Goal: Task Accomplishment & Management: Manage account settings

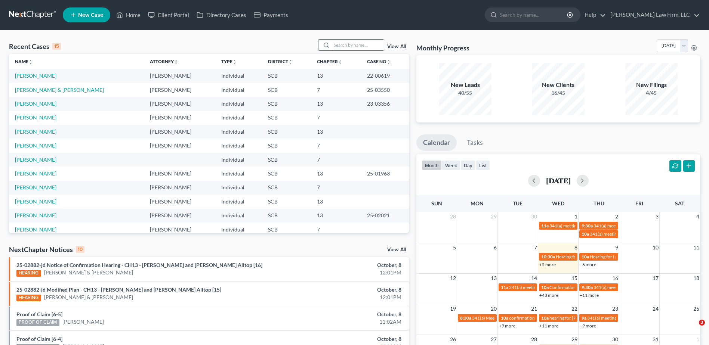
click at [354, 43] on input "search" at bounding box center [358, 45] width 52 height 11
type input "alltop"
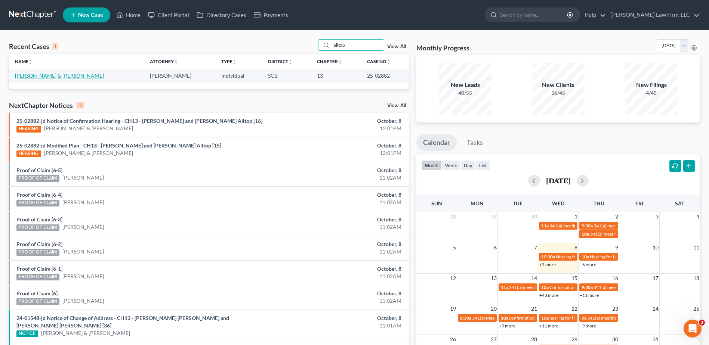
click at [34, 77] on link "[PERSON_NAME] & [PERSON_NAME]" at bounding box center [59, 76] width 89 height 6
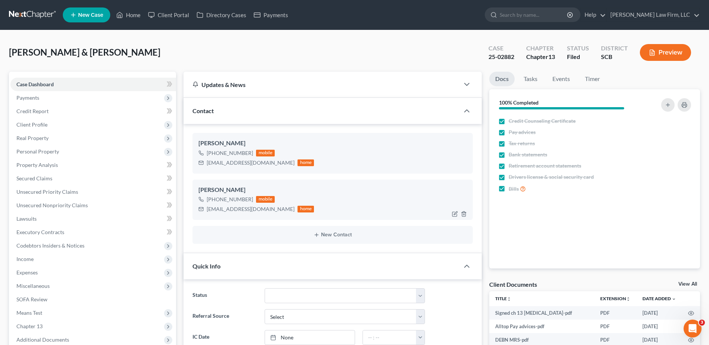
select select "1"
click at [49, 126] on span "Client Profile" at bounding box center [93, 124] width 166 height 13
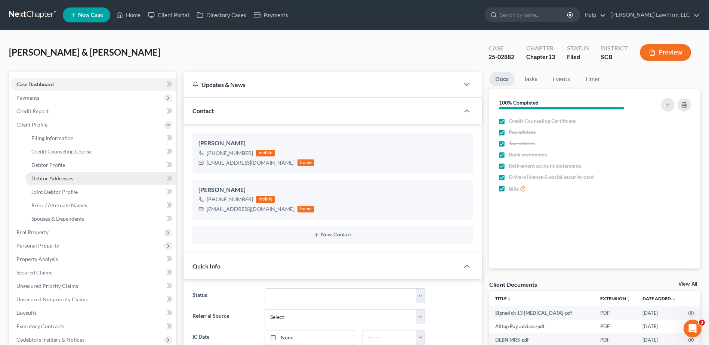
click at [76, 179] on link "Debtor Addresses" at bounding box center [100, 178] width 151 height 13
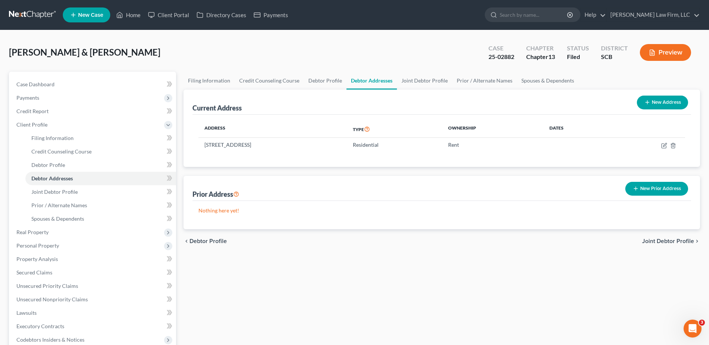
drag, startPoint x: 304, startPoint y: 144, endPoint x: 191, endPoint y: 148, distance: 112.6
click at [191, 148] on div "Current Address New Address Address Type Ownership Dates 198 Orion Way, Moncks …" at bounding box center [442, 128] width 517 height 77
click at [224, 148] on td "198 Orion Way, Moncks Corner, SC 29461" at bounding box center [273, 145] width 148 height 14
click at [304, 148] on td "198 Orion Way, Moncks Corner, SC 29461" at bounding box center [273, 145] width 148 height 14
click at [293, 141] on td "198 Orion Way, Moncks Corner, SC 29461" at bounding box center [273, 145] width 148 height 14
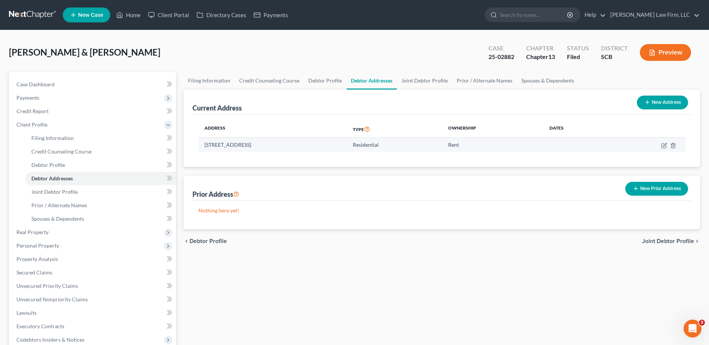
drag, startPoint x: 304, startPoint y: 144, endPoint x: 206, endPoint y: 148, distance: 98.0
click at [206, 148] on td "198 Orion Way, Moncks Corner, SC 29461" at bounding box center [273, 145] width 148 height 14
copy td "198 Orion Way, Moncks Corner, SC 29461"
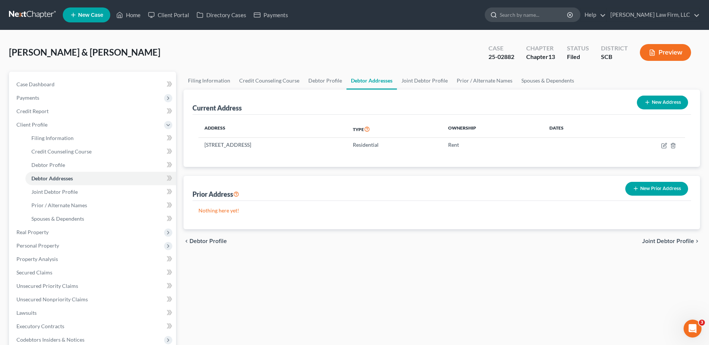
click at [537, 22] on div at bounding box center [533, 14] width 96 height 15
drag, startPoint x: 536, startPoint y: 21, endPoint x: 534, endPoint y: 30, distance: 8.7
click at [535, 22] on div at bounding box center [533, 14] width 96 height 15
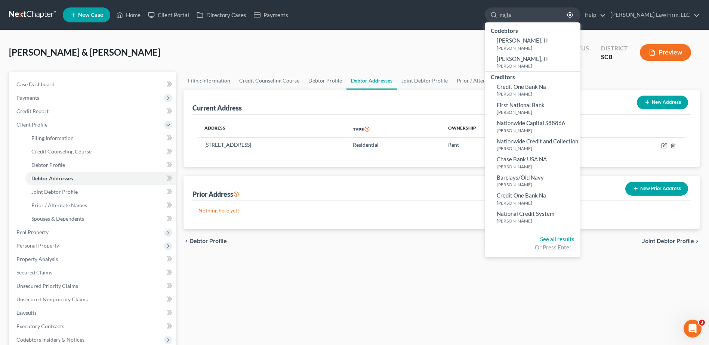
type input "najjar"
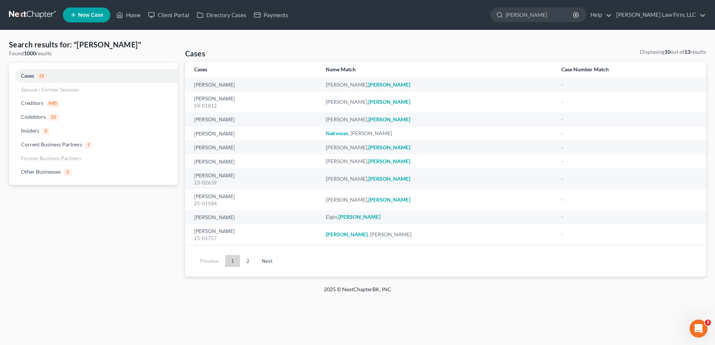
drag, startPoint x: 553, startPoint y: 15, endPoint x: 488, endPoint y: 21, distance: 64.9
click at [488, 19] on ul "New Case Home Client Portal Directory Cases Payments najjar - No Result - Codeb…" at bounding box center [384, 14] width 643 height 19
type input "gilliam"
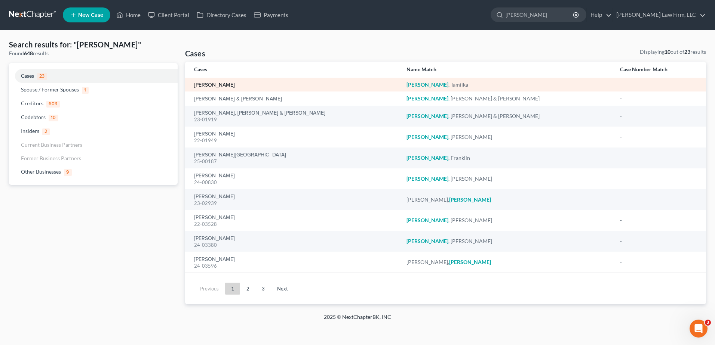
click at [221, 83] on link "[PERSON_NAME]" at bounding box center [214, 85] width 41 height 5
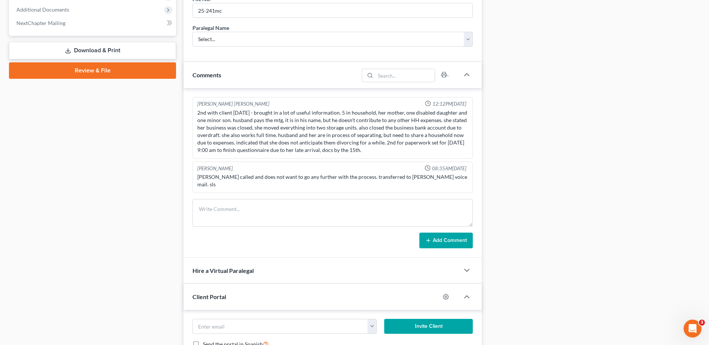
scroll to position [396, 0]
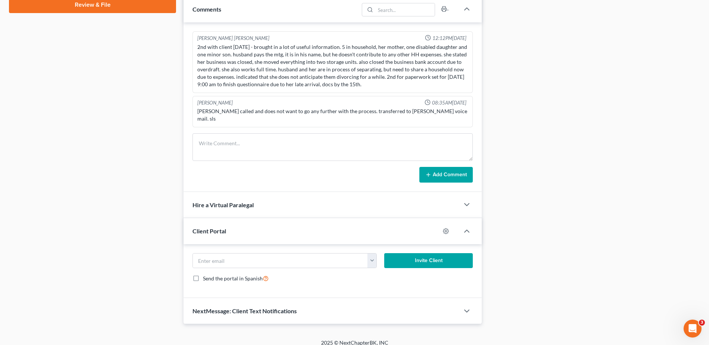
click at [236, 308] on span "NextMessage: Client Text Notifications" at bounding box center [245, 311] width 104 height 7
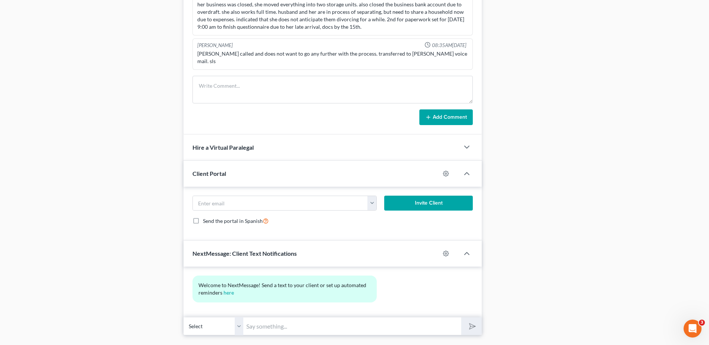
scroll to position [465, 0]
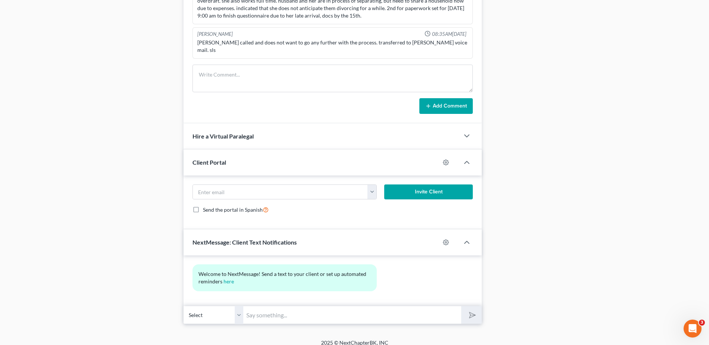
click at [239, 313] on select "Select +1 (843) 345-1182 - Tamiika Gilliam" at bounding box center [214, 315] width 60 height 18
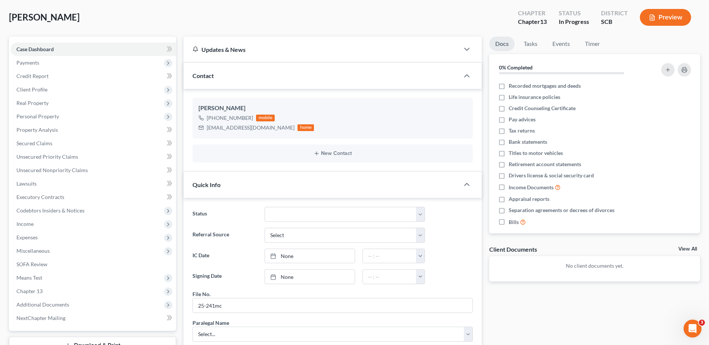
scroll to position [0, 0]
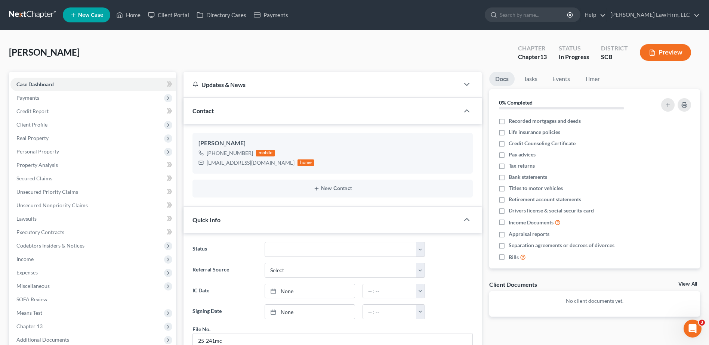
click at [38, 16] on link at bounding box center [33, 14] width 48 height 13
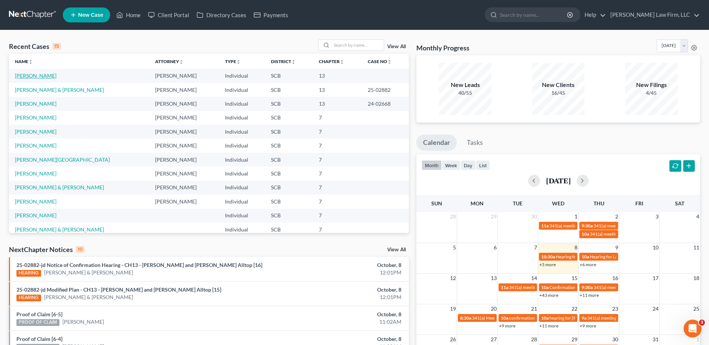
click at [40, 76] on link "[PERSON_NAME]" at bounding box center [35, 76] width 41 height 6
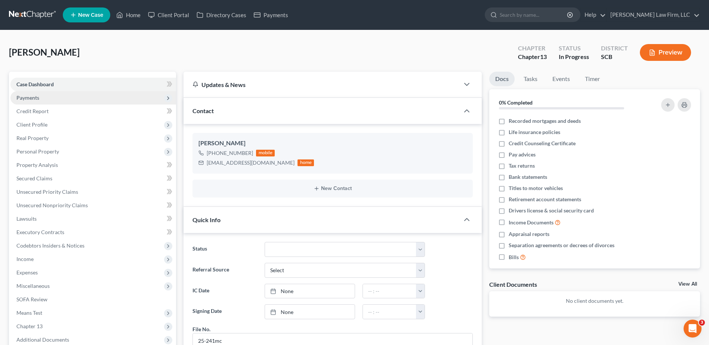
click at [34, 100] on span "Payments" at bounding box center [27, 98] width 23 height 6
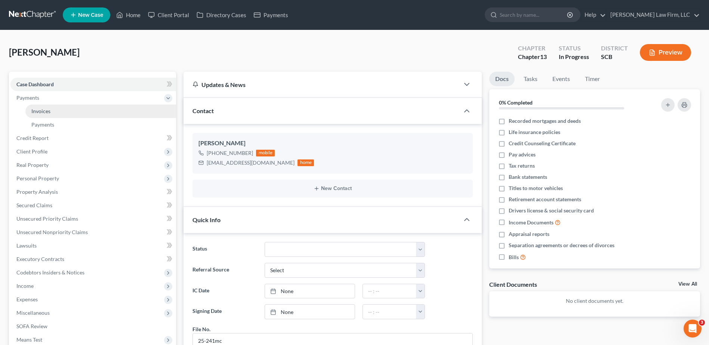
click at [45, 113] on span "Invoices" at bounding box center [40, 111] width 19 height 6
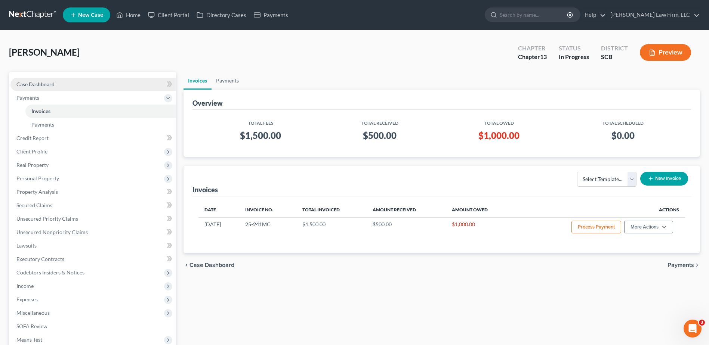
click at [28, 86] on span "Case Dashboard" at bounding box center [35, 84] width 38 height 6
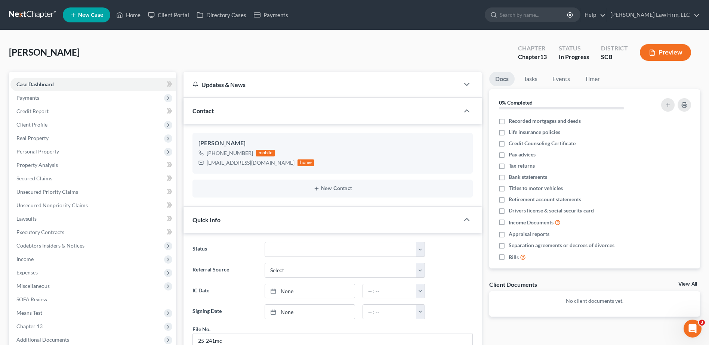
drag, startPoint x: 30, startPoint y: 18, endPoint x: 24, endPoint y: 19, distance: 5.7
click at [30, 18] on link at bounding box center [33, 14] width 48 height 13
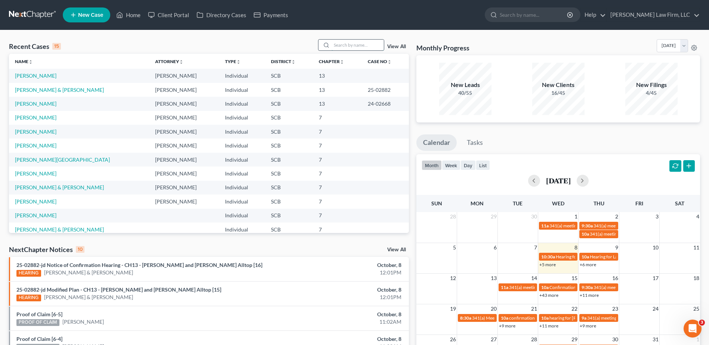
click at [347, 45] on input "search" at bounding box center [358, 45] width 52 height 11
type input "[PERSON_NAME]"
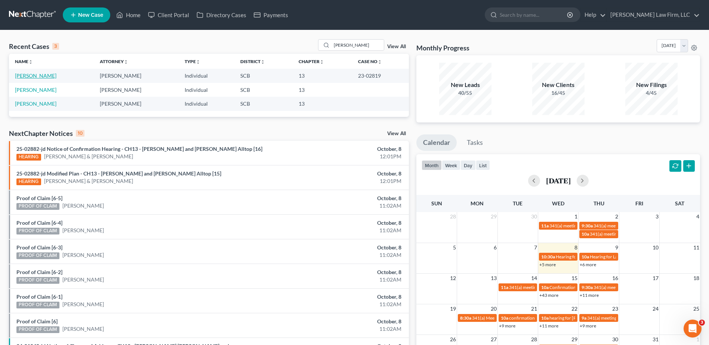
click at [32, 76] on link "[PERSON_NAME]" at bounding box center [35, 76] width 41 height 6
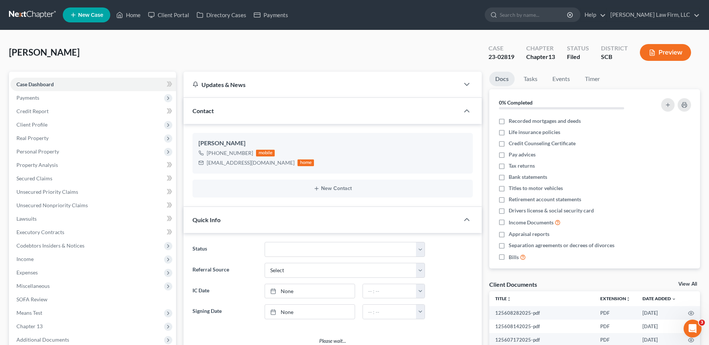
select select "0"
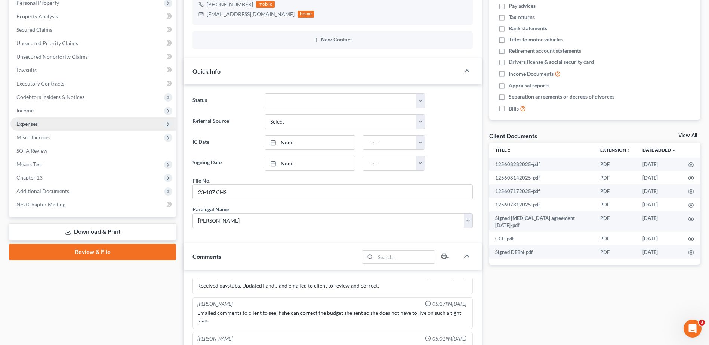
scroll to position [150, 0]
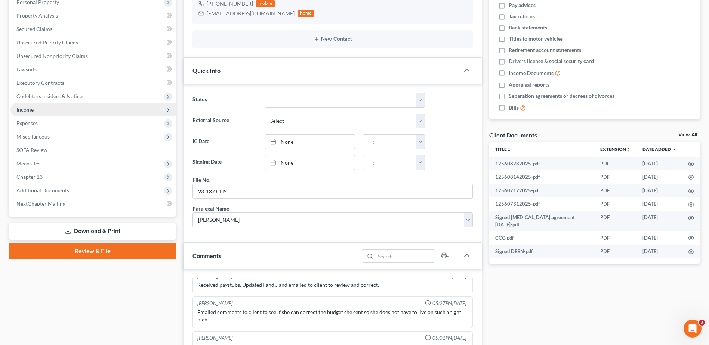
click at [30, 112] on span "Income" at bounding box center [24, 110] width 17 height 6
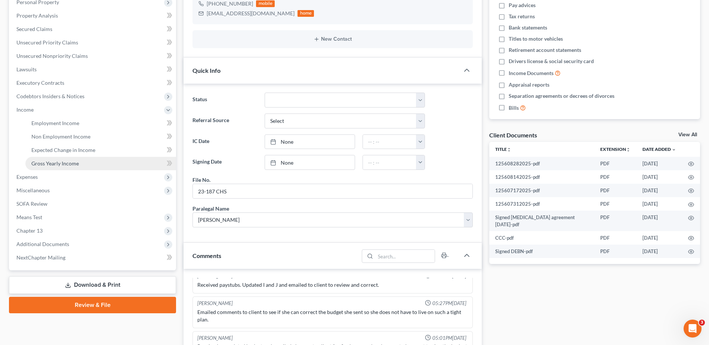
click at [66, 164] on span "Gross Yearly Income" at bounding box center [54, 163] width 47 height 6
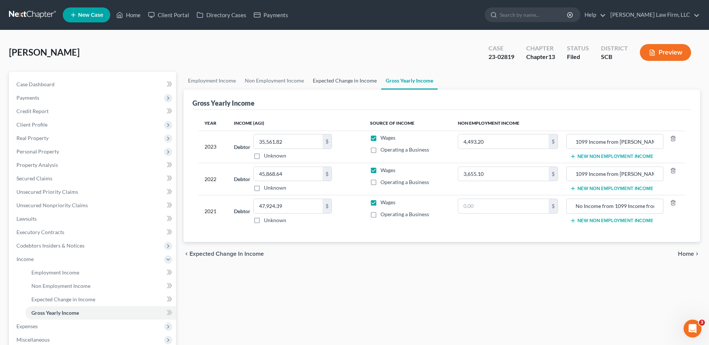
click at [344, 82] on link "Expected Change in Income" at bounding box center [344, 81] width 73 height 18
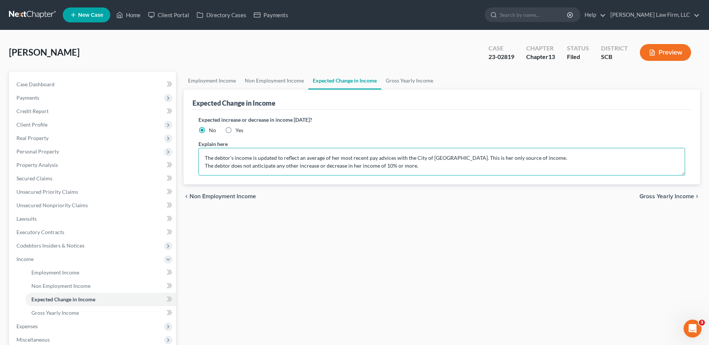
drag, startPoint x: 522, startPoint y: 158, endPoint x: 244, endPoint y: 157, distance: 278.1
click at [244, 157] on textarea "The debtor's income is updated to reflect an average of her most recent pay adv…" at bounding box center [442, 162] width 487 height 28
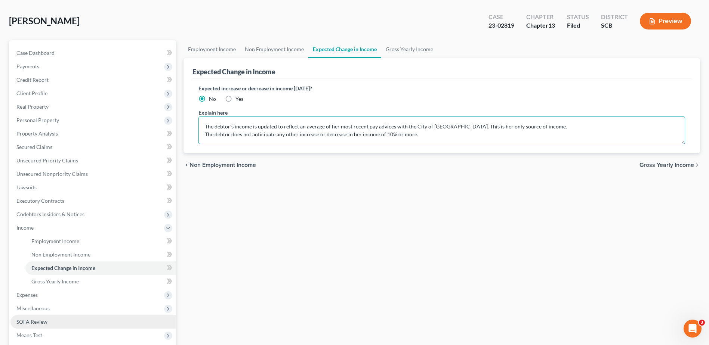
scroll to position [75, 0]
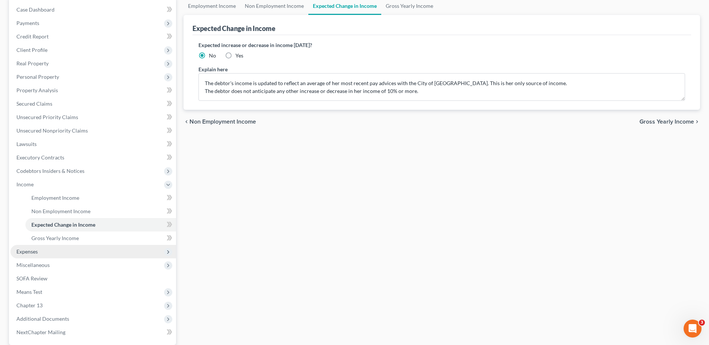
click at [49, 253] on span "Expenses" at bounding box center [93, 251] width 166 height 13
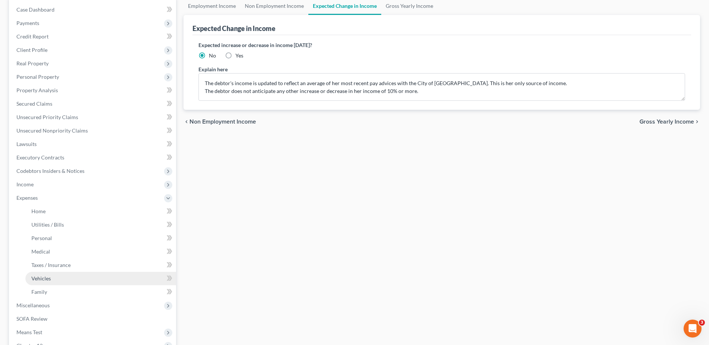
click at [48, 277] on span "Vehicles" at bounding box center [40, 279] width 19 height 6
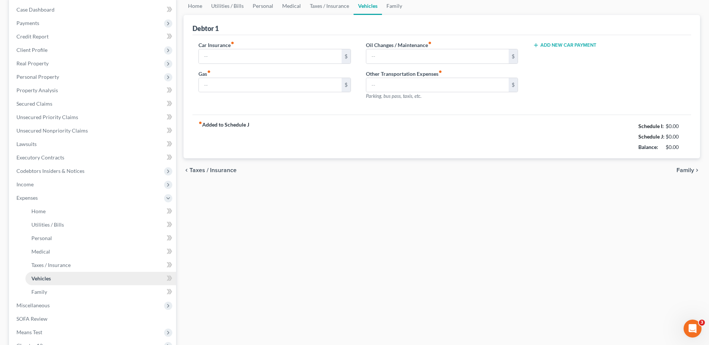
scroll to position [7, 0]
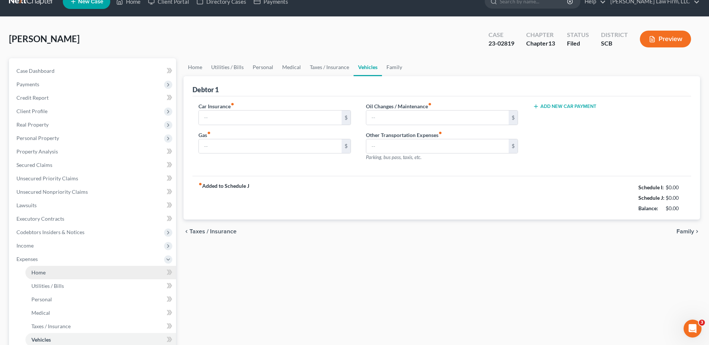
type input "144.00"
type input "200.00"
type input "0.00"
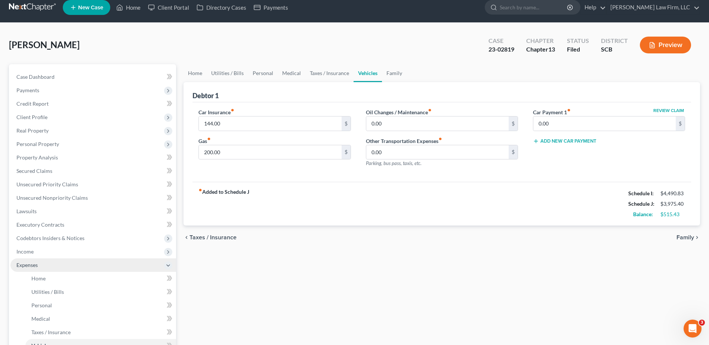
scroll to position [0, 0]
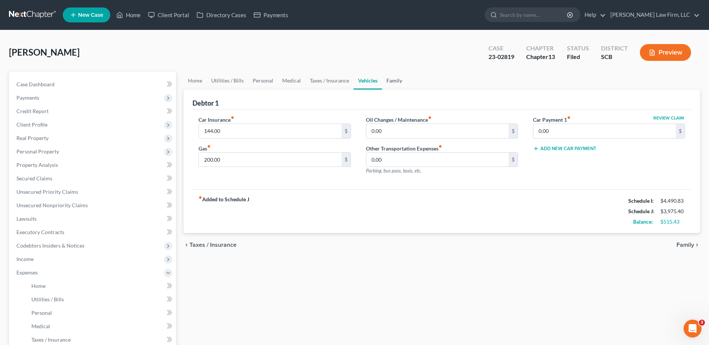
click at [391, 80] on link "Family" at bounding box center [394, 81] width 25 height 18
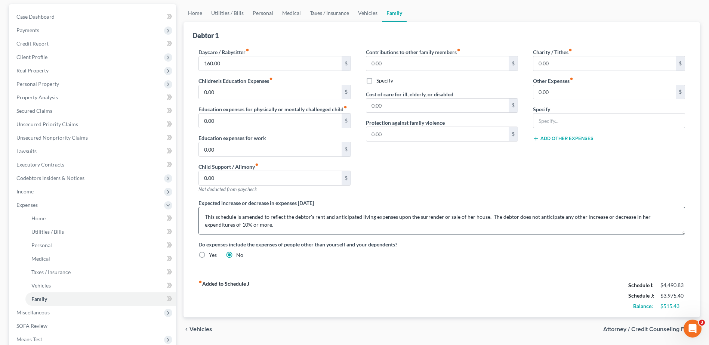
scroll to position [75, 0]
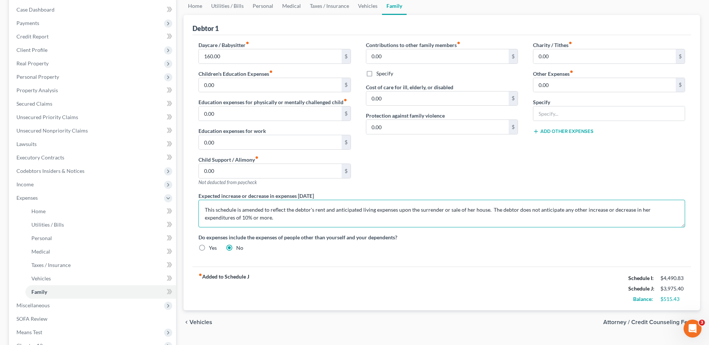
drag, startPoint x: 230, startPoint y: 209, endPoint x: 486, endPoint y: 207, distance: 255.7
click at [486, 207] on textarea "This schedule is amended to reflect the debtor's rent and anticipated living ex…" at bounding box center [442, 214] width 487 height 28
